Goal: Information Seeking & Learning: Learn about a topic

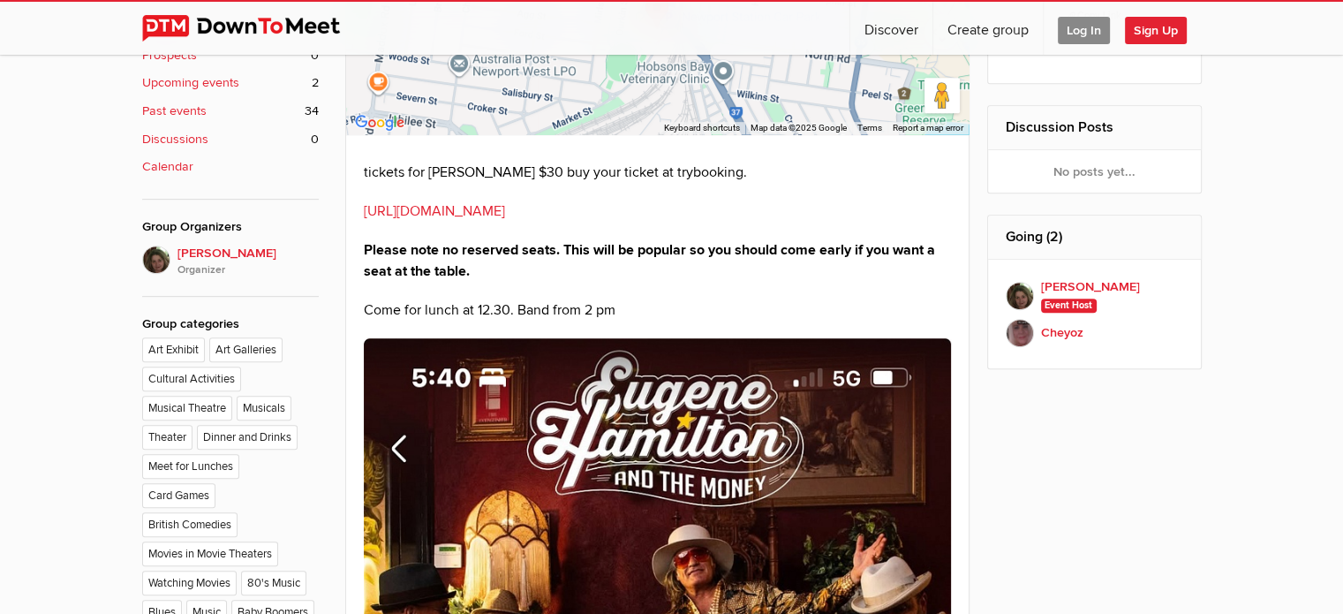
scroll to position [883, 0]
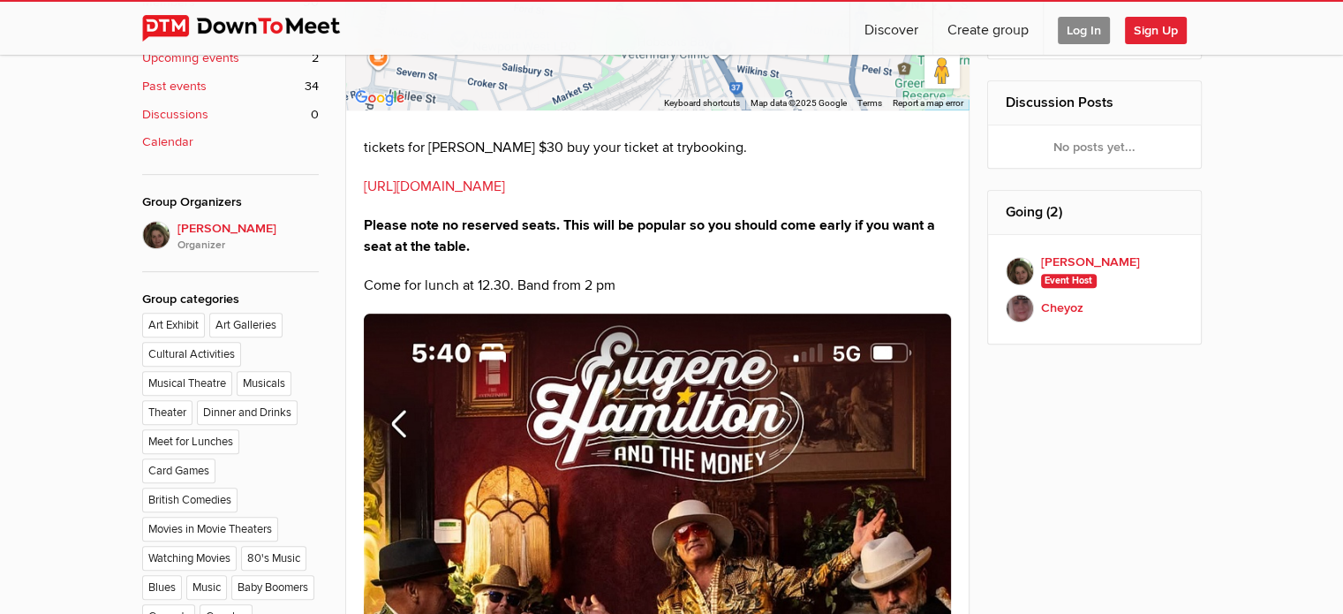
click at [505, 187] on link "https://www.trybooking.com/au/event/checkout/ticket/42ccbb97-24ee-4467-9c50-63b…" at bounding box center [434, 186] width 141 height 18
click at [1144, 468] on div "Sunday, Oct 12, 2025, 12:30 PM to 5:00 PM AEDT Add to calendar Outlook Apple / …" at bounding box center [773, 482] width 856 height 1556
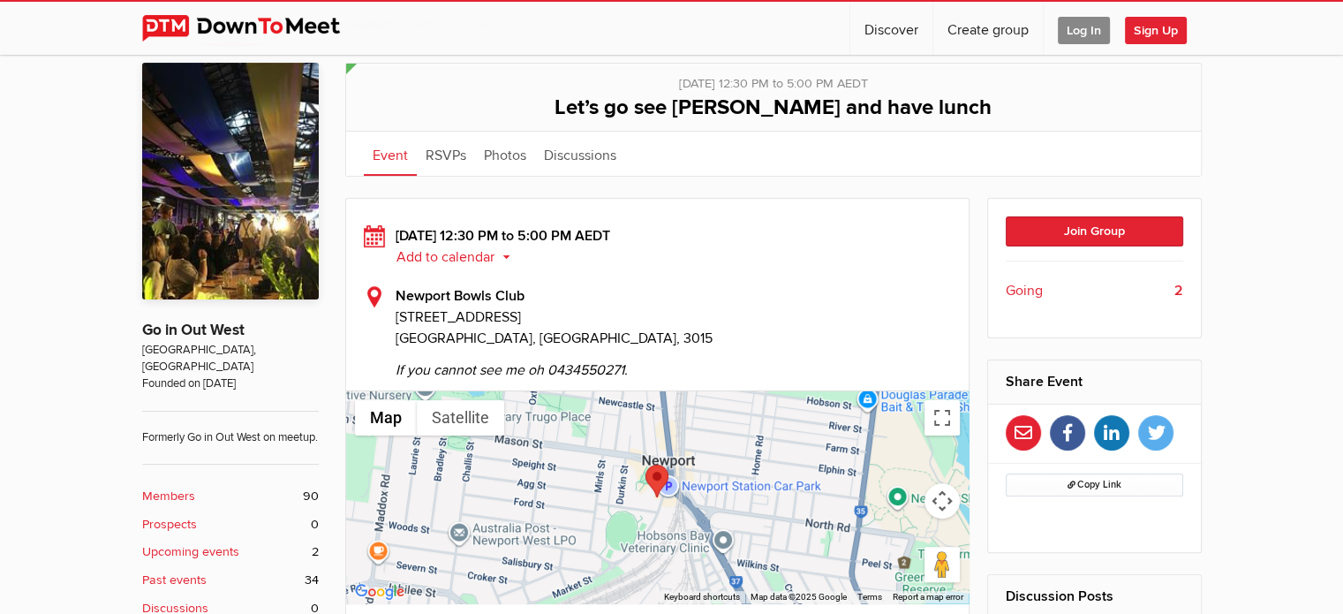
scroll to position [388, 0]
click at [583, 154] on link "Discussions" at bounding box center [580, 154] width 90 height 44
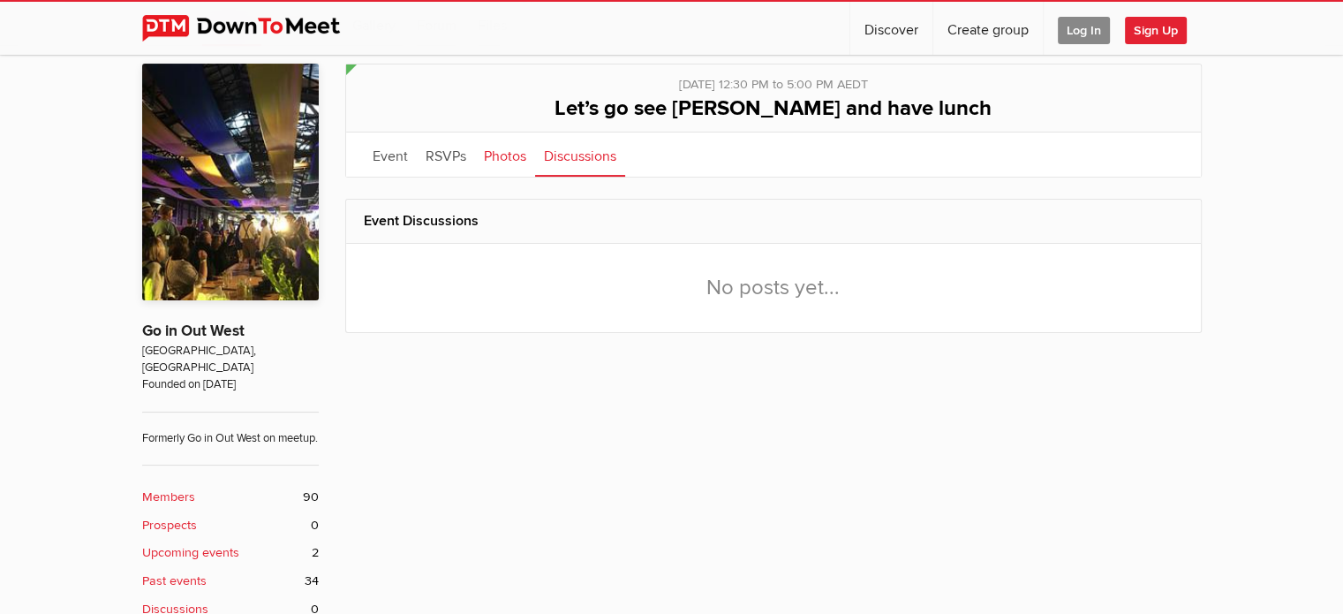
click at [505, 158] on link "Photos" at bounding box center [505, 154] width 60 height 44
click at [507, 161] on link "Photos" at bounding box center [505, 154] width 60 height 44
click at [445, 153] on link "RSVPs" at bounding box center [446, 154] width 58 height 44
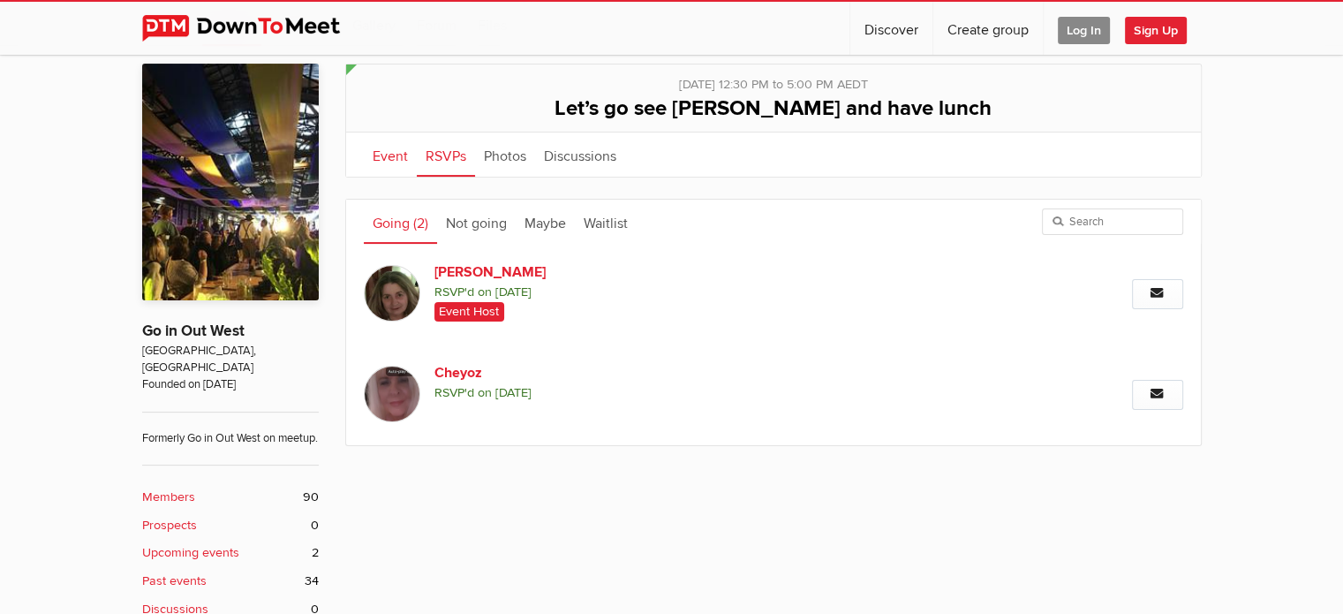
click at [396, 154] on link "Event" at bounding box center [390, 154] width 53 height 44
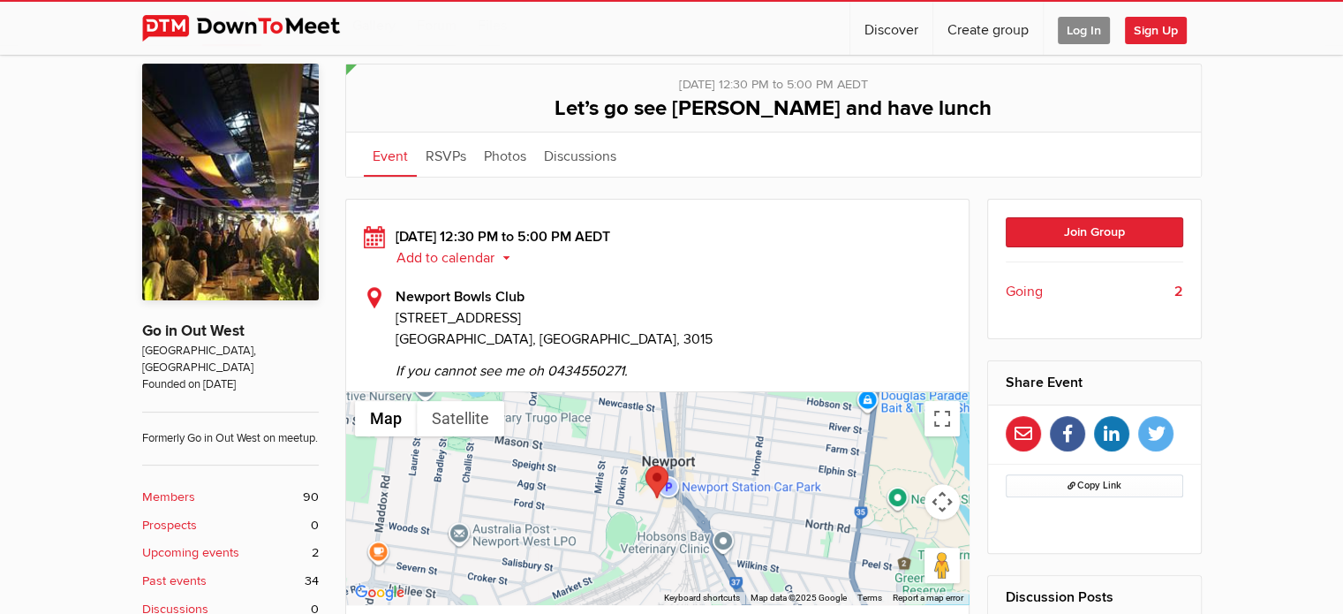
click at [215, 557] on b "Upcoming events" at bounding box center [190, 552] width 97 height 19
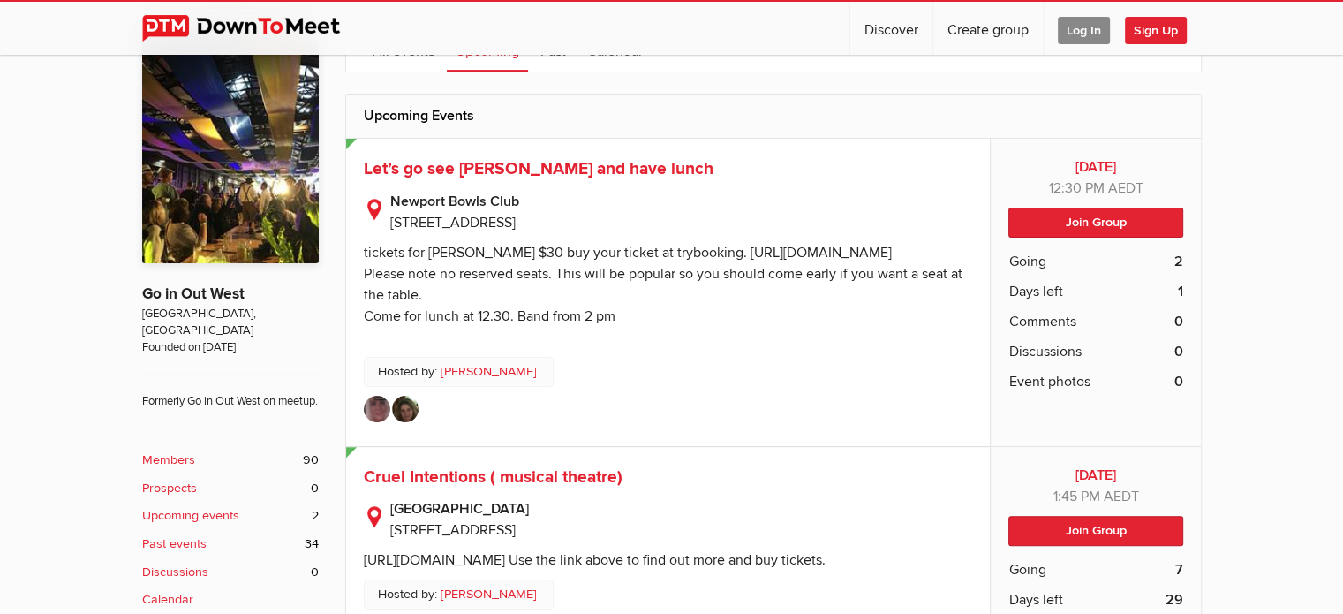
scroll to position [424, 0]
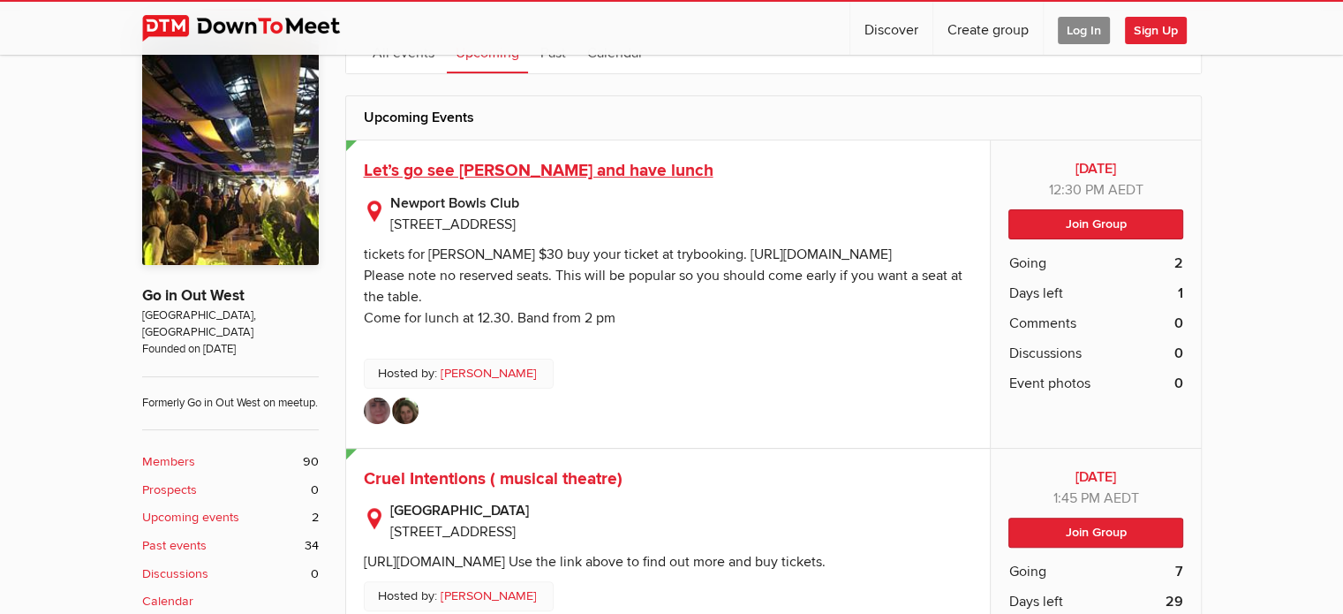
click at [685, 172] on span "Let’s go see Eugene Hamilton and have lunch" at bounding box center [539, 170] width 350 height 21
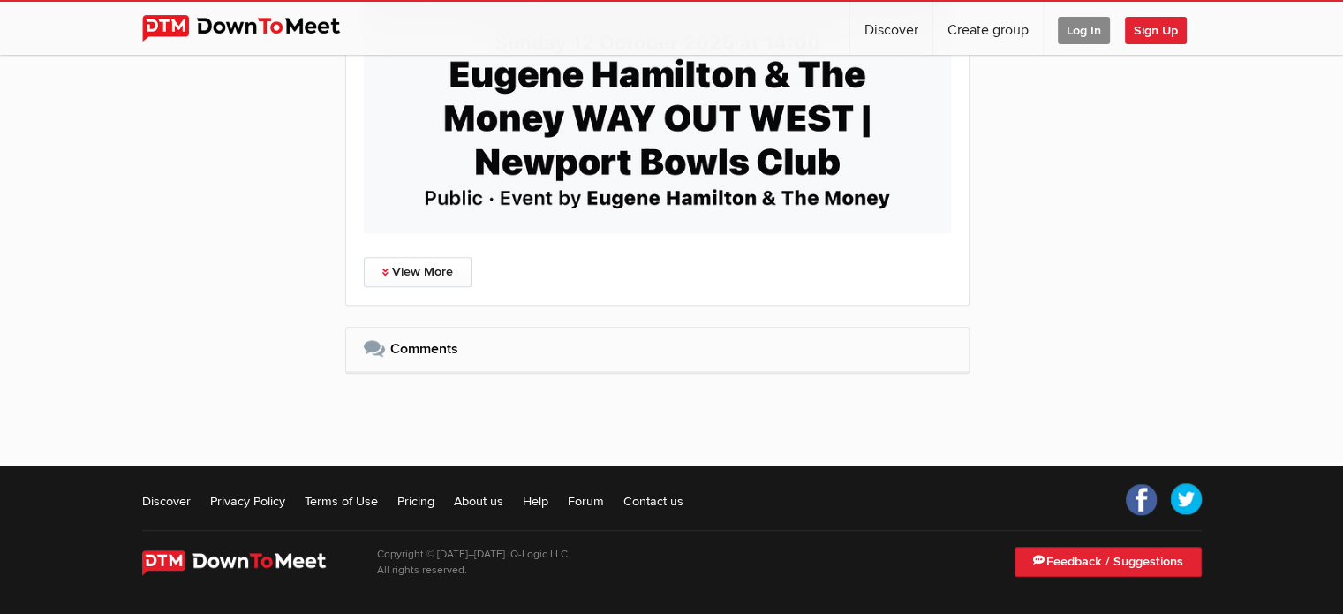
scroll to position [1766, 0]
click at [403, 280] on link "View More" at bounding box center [418, 272] width 108 height 30
